Goal: Transaction & Acquisition: Obtain resource

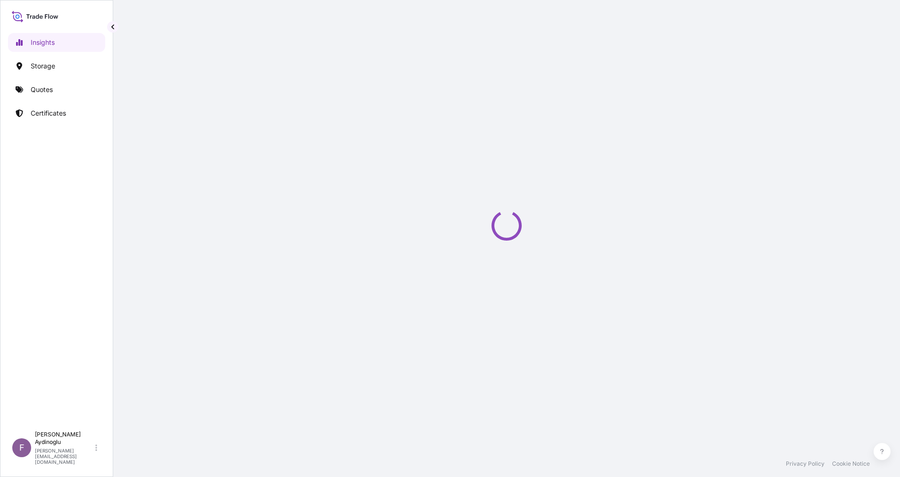
select select "2025"
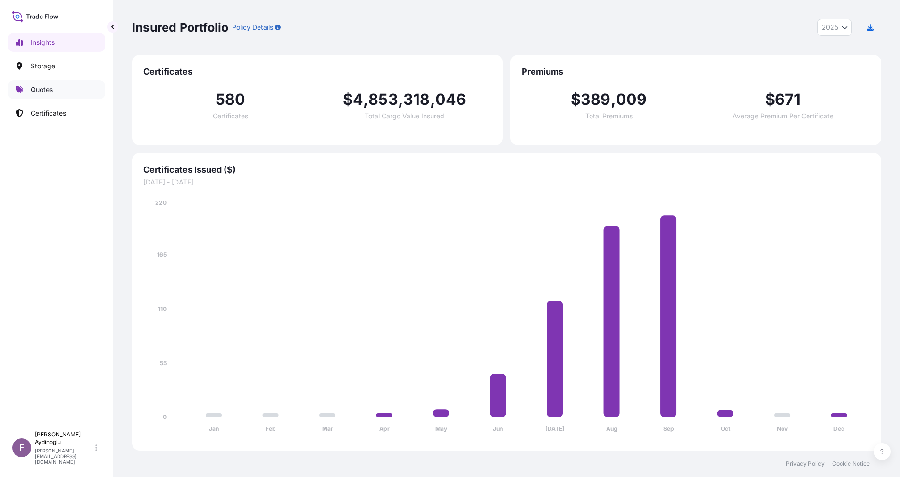
click at [47, 86] on p "Quotes" at bounding box center [42, 89] width 22 height 9
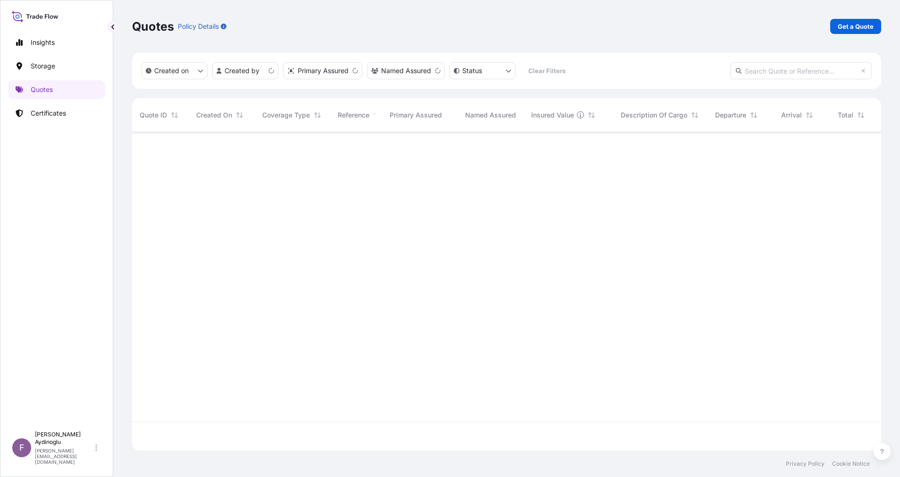
scroll to position [313, 738]
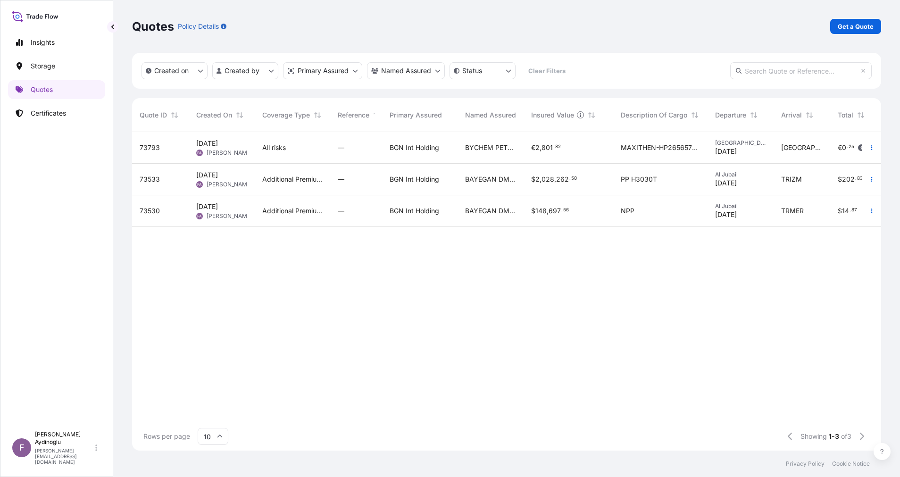
click at [845, 25] on p "Get a Quote" at bounding box center [856, 26] width 36 height 9
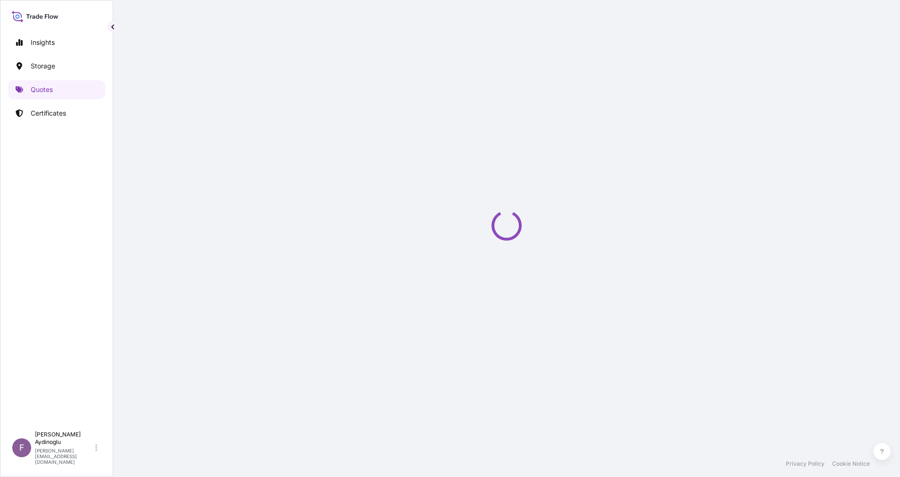
select select "Ocean Vessel"
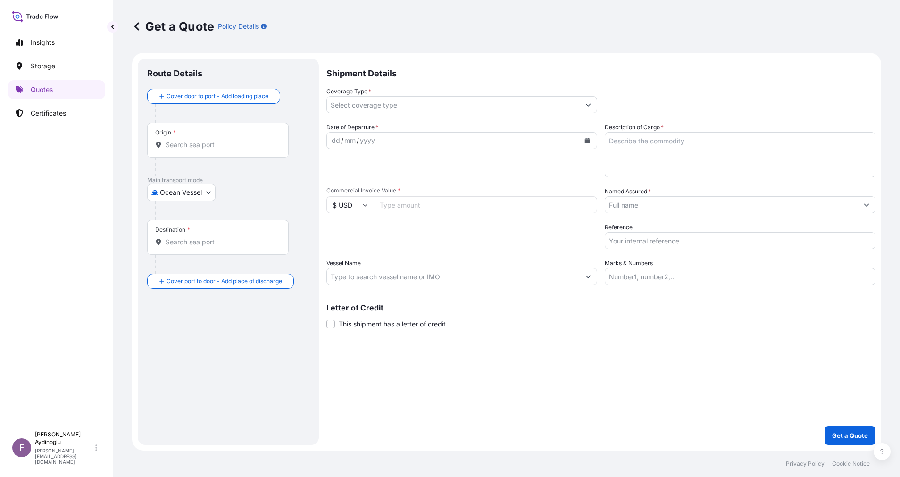
click at [675, 280] on input "Marks & Numbers" at bounding box center [740, 276] width 271 height 17
paste input "340033"
type input "340033"
paste input "PO NO: 25Y0193400 Quantity M/Tonn: 23.235,89 Premium: USD 664,55"
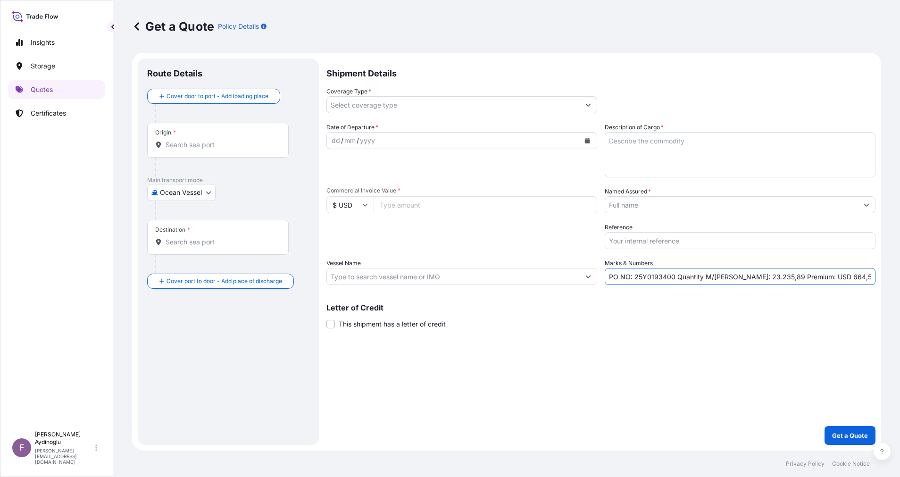
type input "PO NO: 25Y0193400 Quantity M/Tonn: 23.235,89 Premium: USD 664,55"
click at [665, 327] on div "Letter of Credit This shipment has a letter of credit Letter of credit * Letter…" at bounding box center [601, 316] width 549 height 25
